Goal: Learn about a topic

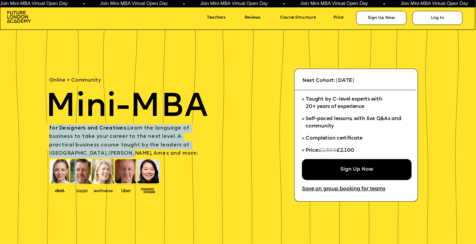
drag, startPoint x: 201, startPoint y: 146, endPoint x: 49, endPoint y: 131, distance: 151.8
click at [49, 131] on p "for Designers and Creatives. Learn the language of business to take your career…" at bounding box center [126, 141] width 155 height 33
copy span "for Designers and Creatives. Learn the language of business to take your career…"
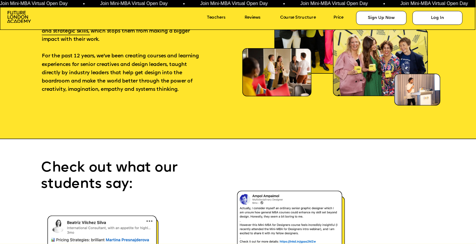
scroll to position [3307, 0]
